Goal: Transaction & Acquisition: Purchase product/service

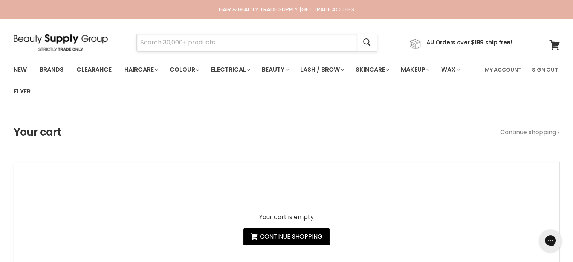
drag, startPoint x: 267, startPoint y: 21, endPoint x: 182, endPoint y: 42, distance: 87.7
paste input "Alfaparf Semi Di Lino Nutritive"
type input "Alfaparf Semi Di Lino Nutritive"
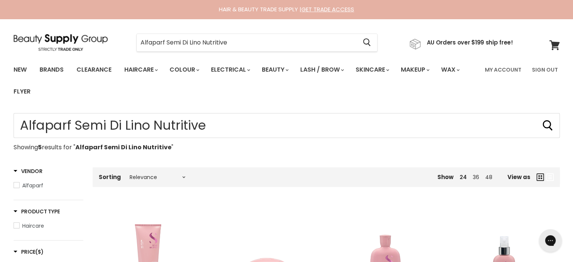
type input "Alfaparf Semi Di Lino Nutritive"
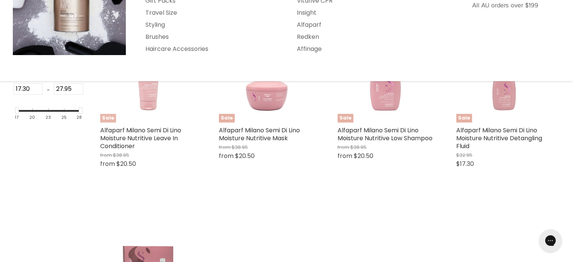
scroll to position [189, 0]
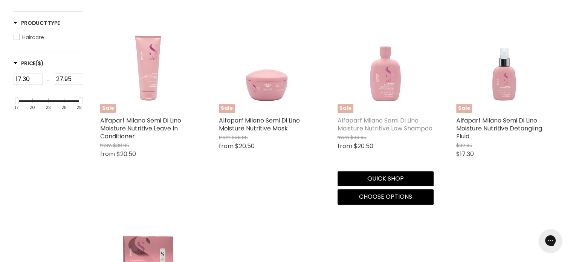
click at [374, 129] on link "Alfaparf Milano Semi Di Lino Moisture Nutritive Low Shampoo" at bounding box center [385, 124] width 95 height 17
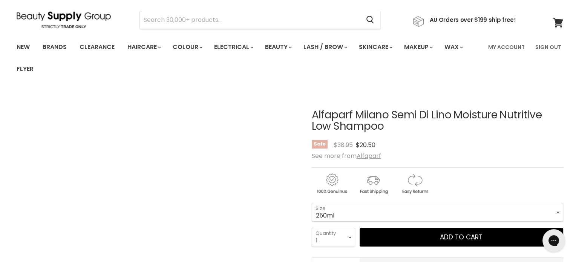
scroll to position [113, 0]
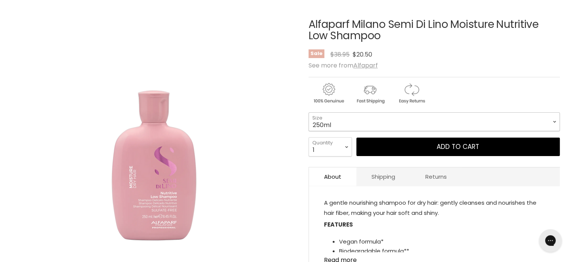
click at [365, 125] on select "250ml 1 Litre" at bounding box center [434, 121] width 251 height 19
click at [309, 112] on select "250ml 1 Litre" at bounding box center [434, 121] width 251 height 19
select select "1 Litre"
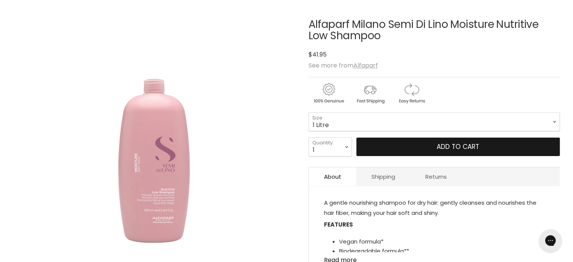
click at [451, 144] on button "Add to cart" at bounding box center [459, 147] width 204 height 19
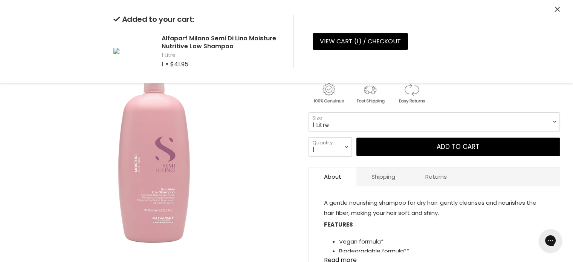
click at [558, 9] on icon "Close" at bounding box center [557, 9] width 5 height 5
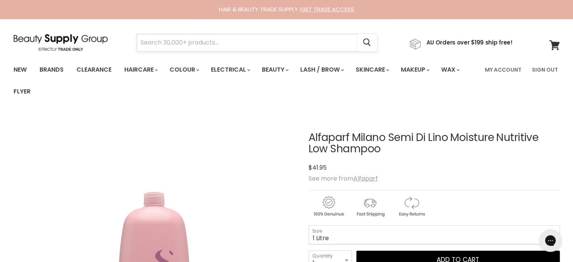
paste input "Alfaparf Semi Di Lino Nutritive"
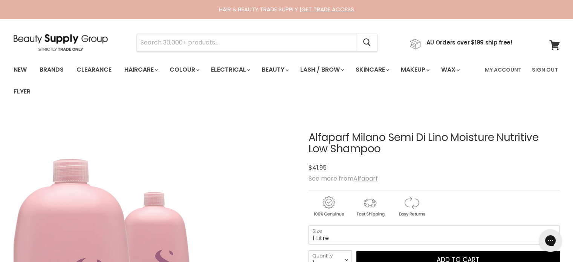
type input "Alfaparf Semi Di Lino Nutritive"
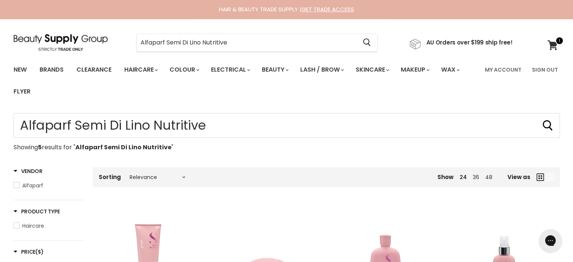
type input "Alfaparf Semi Di Lino Nutritive"
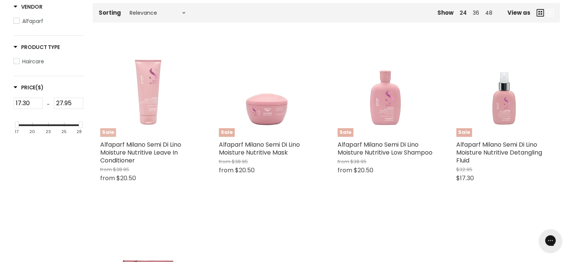
scroll to position [189, 0]
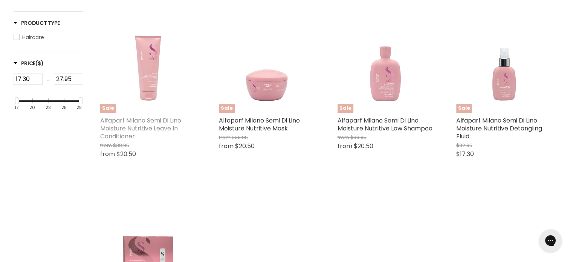
click at [151, 117] on link "Alfaparf Milano Semi Di Lino Moisture Nutritive Leave In Conditioner" at bounding box center [140, 128] width 81 height 25
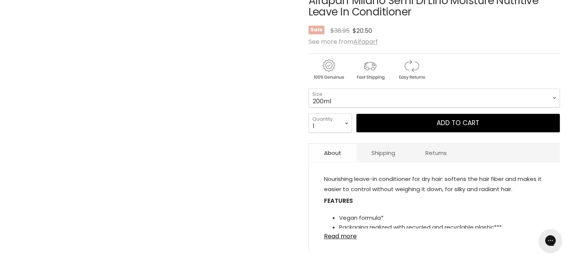
scroll to position [151, 0]
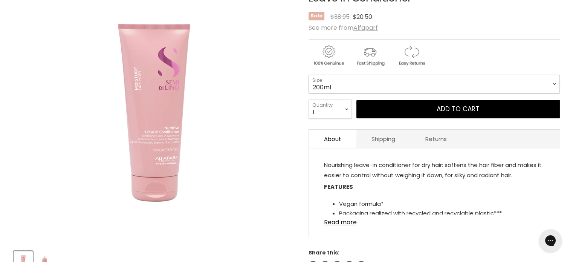
click at [336, 87] on select "200ml 1 Litre" at bounding box center [434, 84] width 251 height 19
click at [309, 75] on select "200ml 1 Litre" at bounding box center [434, 84] width 251 height 19
select select "1 Litre"
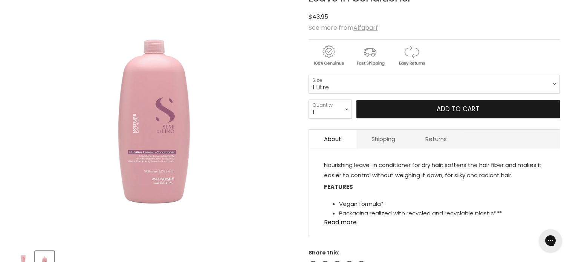
click at [437, 109] on button "Add to cart" at bounding box center [459, 109] width 204 height 19
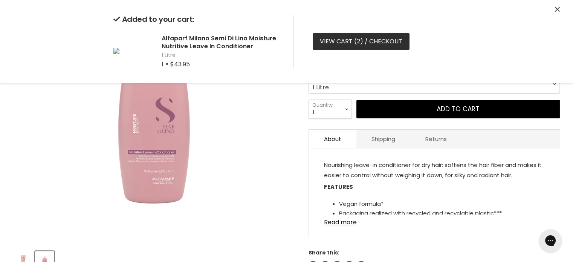
click at [349, 39] on link "View cart ( 2 ) / Checkout" at bounding box center [361, 41] width 97 height 17
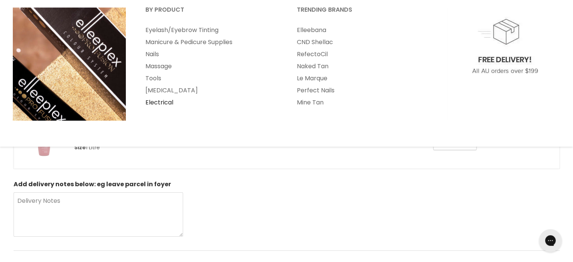
scroll to position [264, 0]
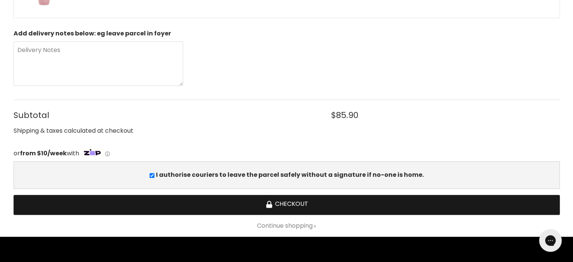
click at [290, 199] on button "Checkout" at bounding box center [287, 205] width 547 height 20
